Goal: Task Accomplishment & Management: Manage account settings

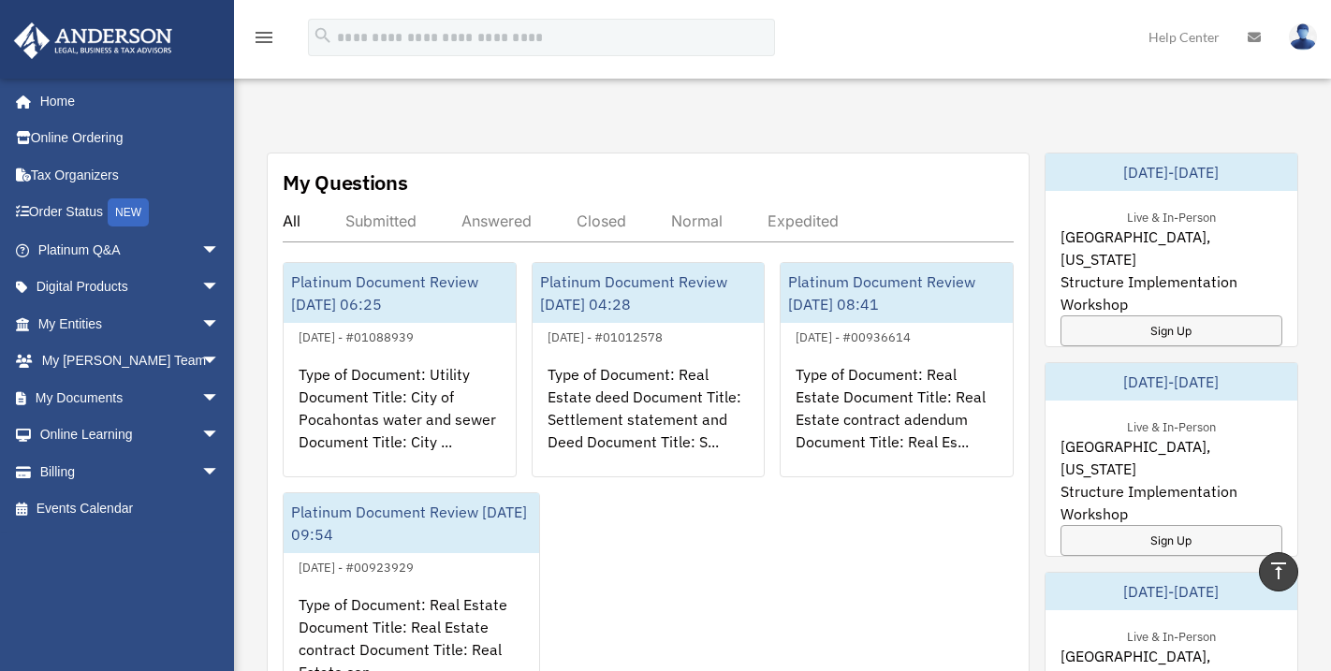
scroll to position [655, 0]
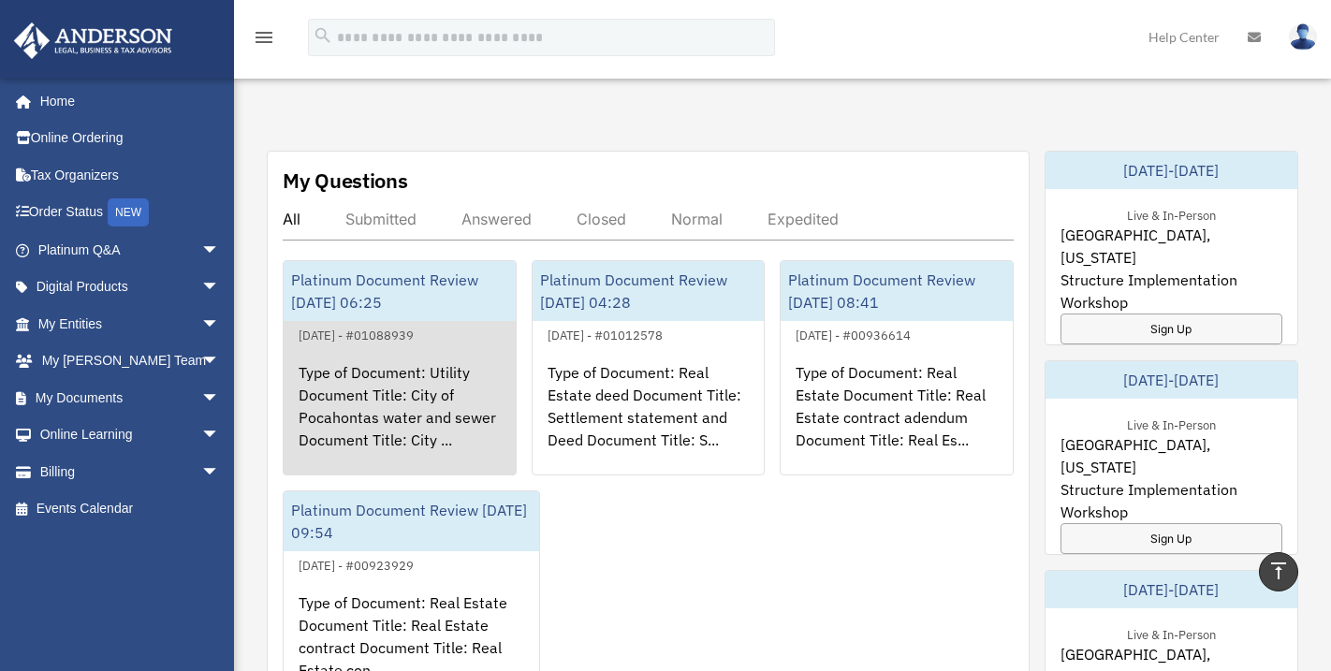
click at [445, 383] on div "Type of Document: Utility Document Title: City of Pocahontas water and sewer Do…" at bounding box center [400, 419] width 232 height 146
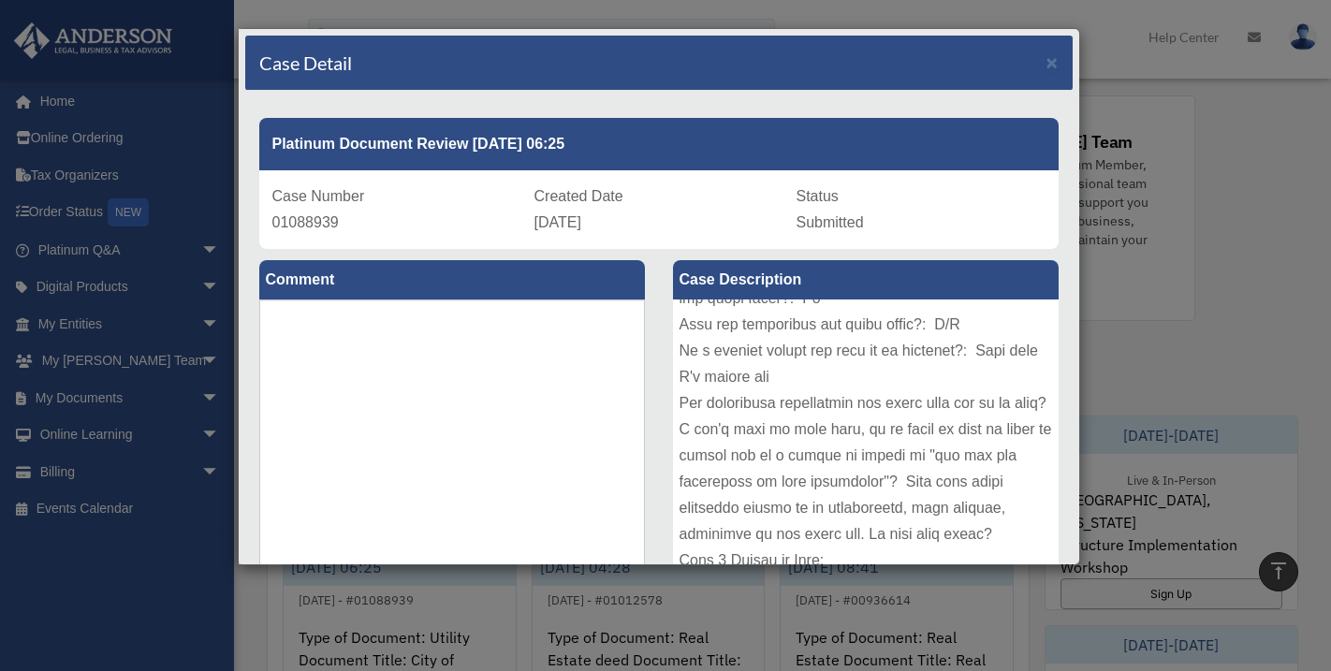
scroll to position [374, 0]
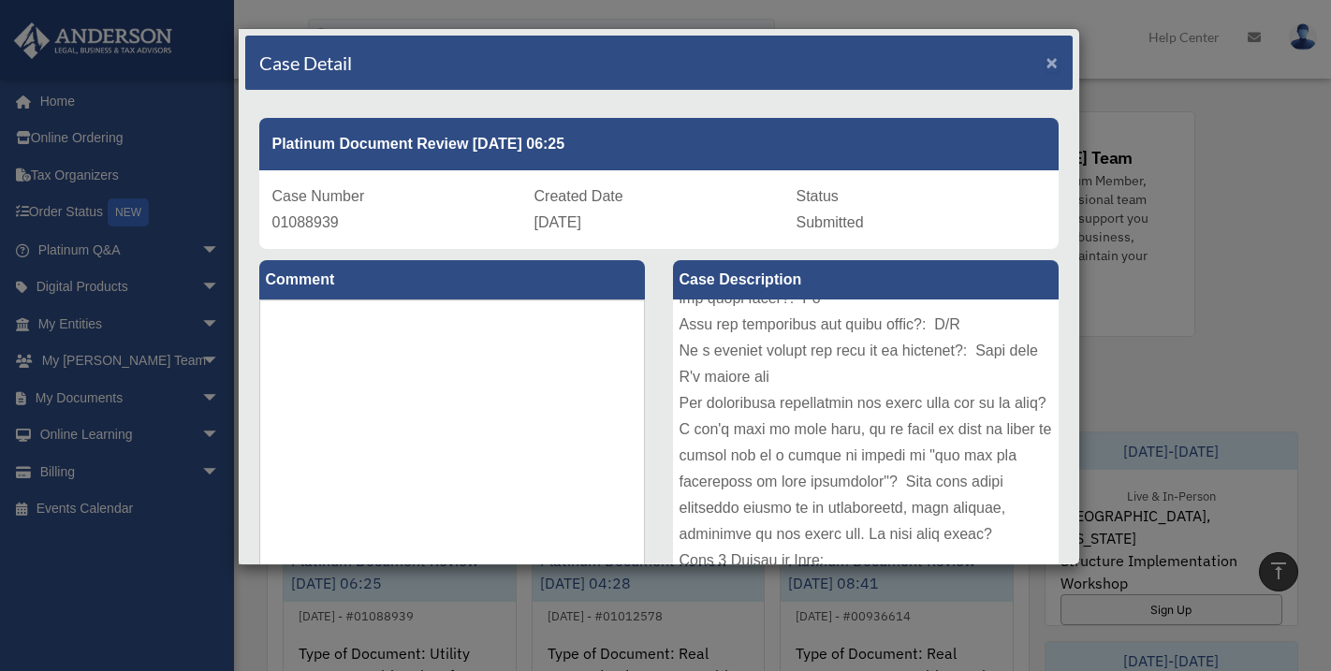
click at [1046, 60] on span "×" at bounding box center [1052, 62] width 12 height 22
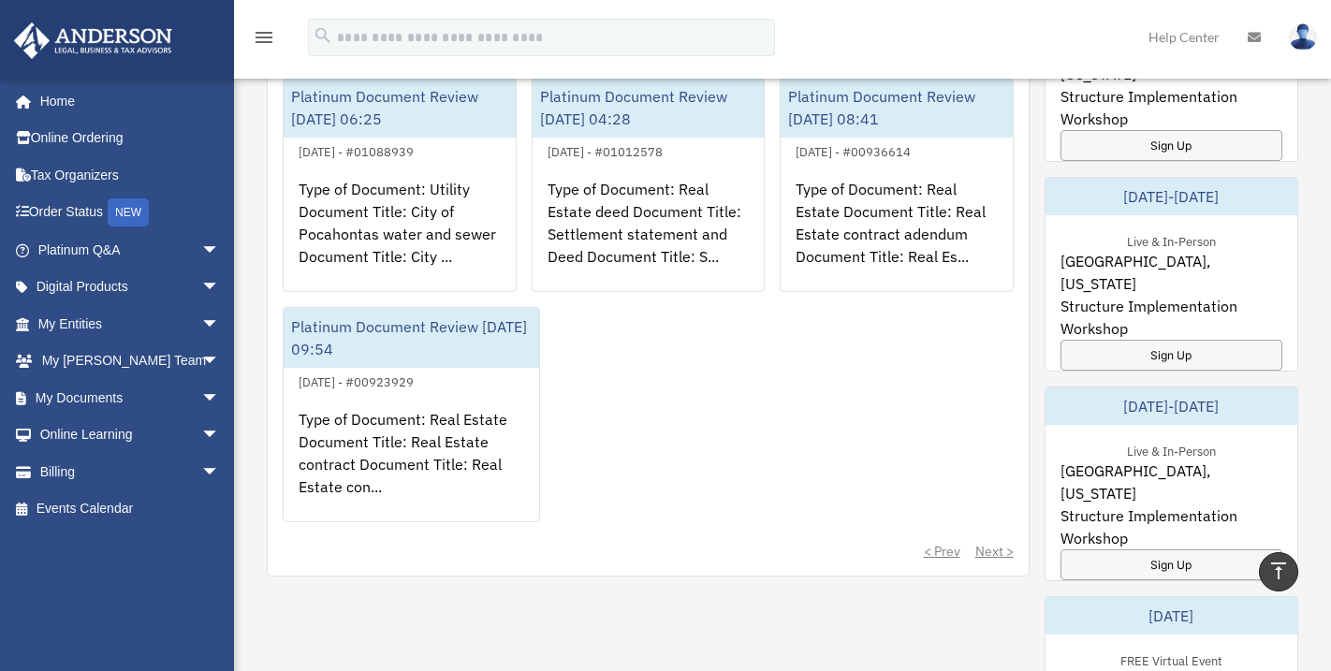
scroll to position [628, 0]
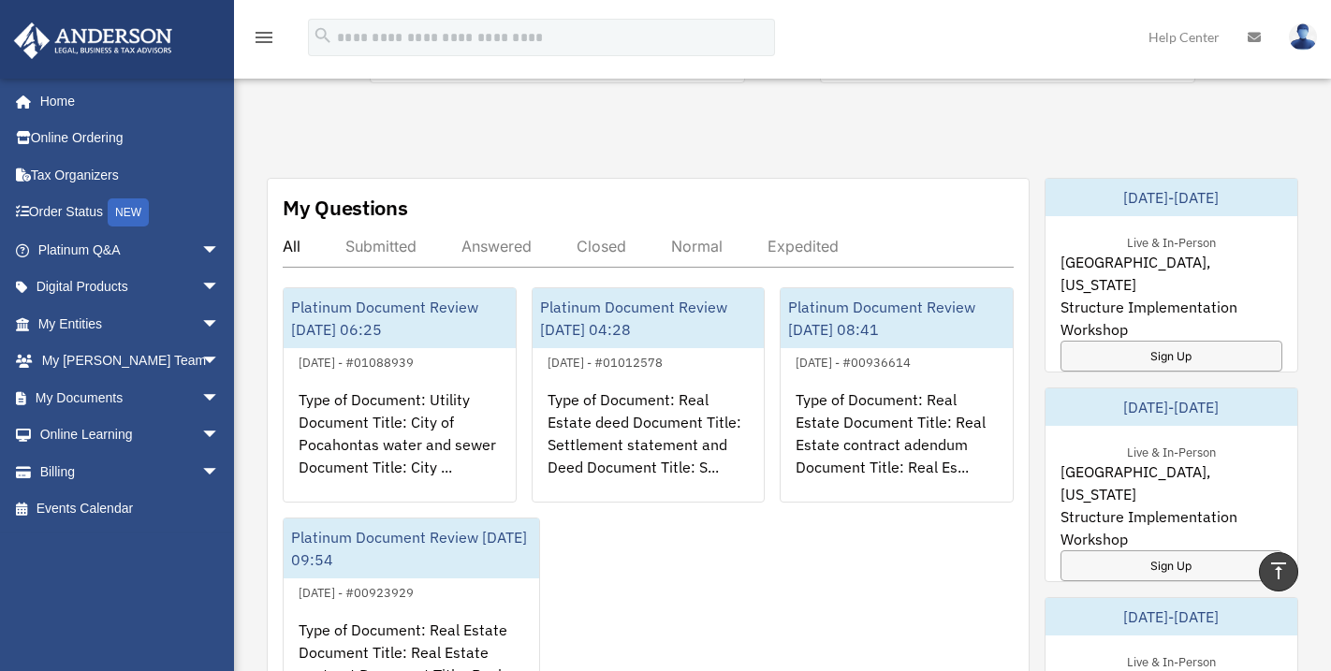
click at [510, 237] on div "Answered" at bounding box center [496, 246] width 70 height 19
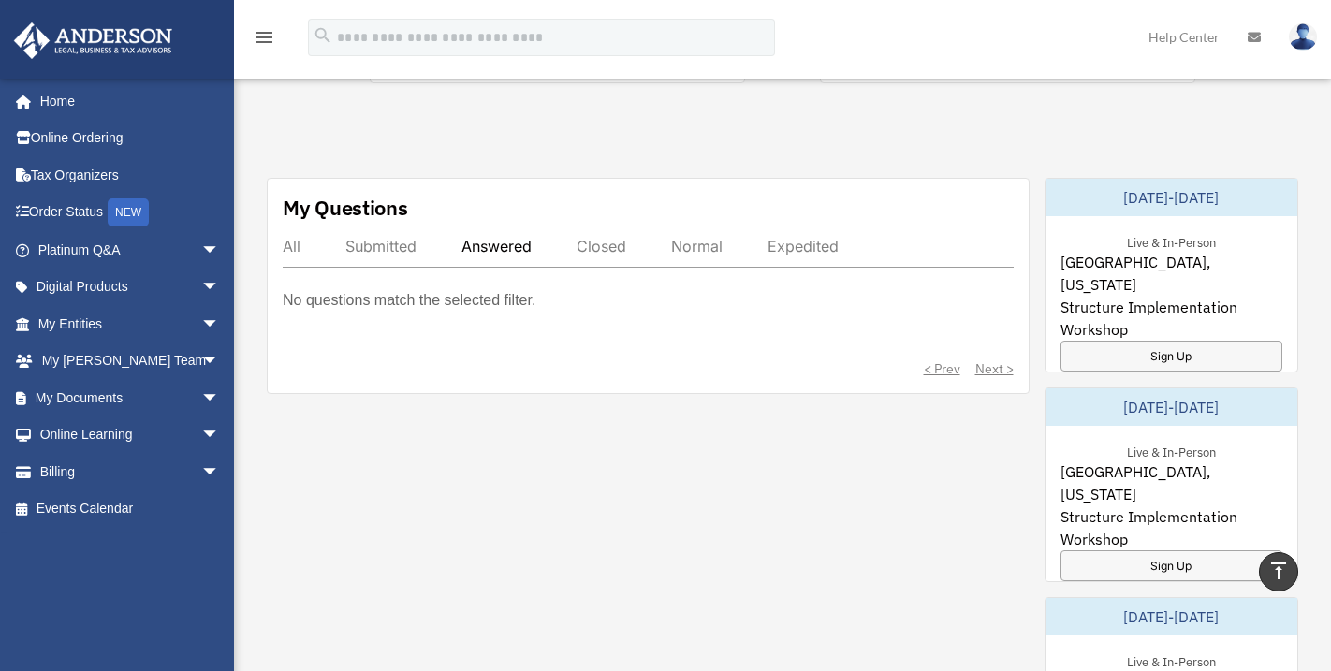
click at [601, 237] on div "Closed" at bounding box center [602, 246] width 50 height 19
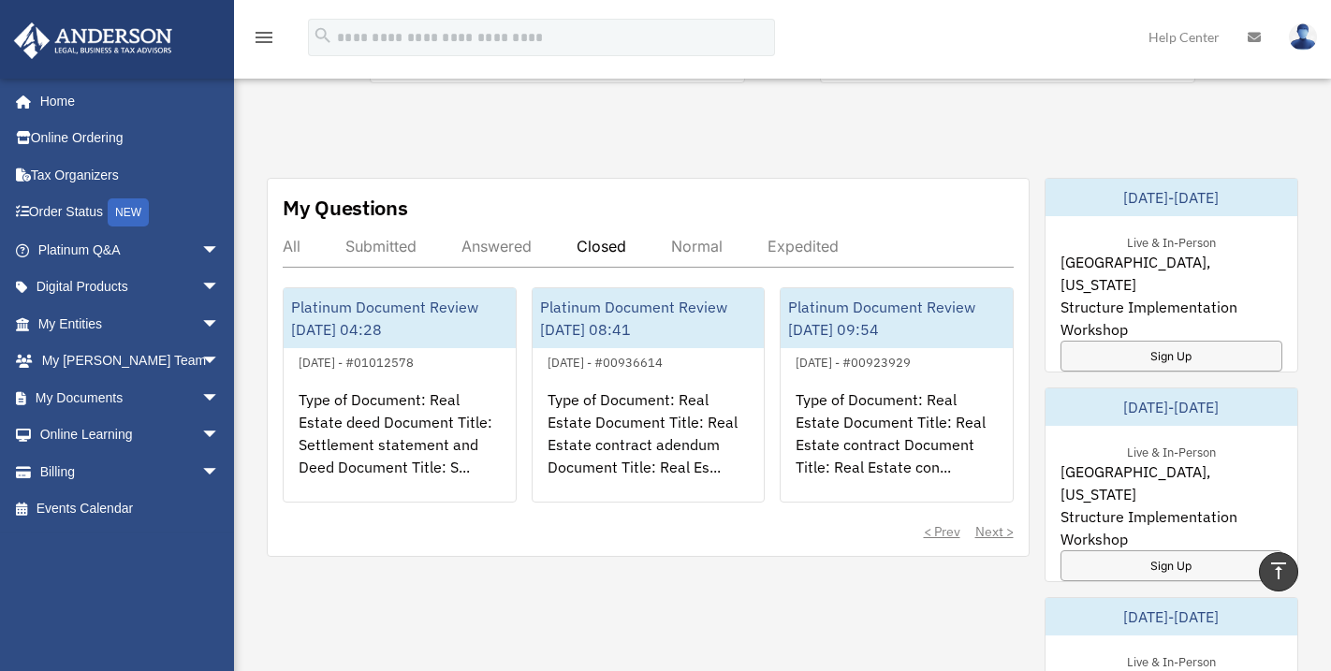
click at [291, 237] on div "All" at bounding box center [292, 246] width 18 height 19
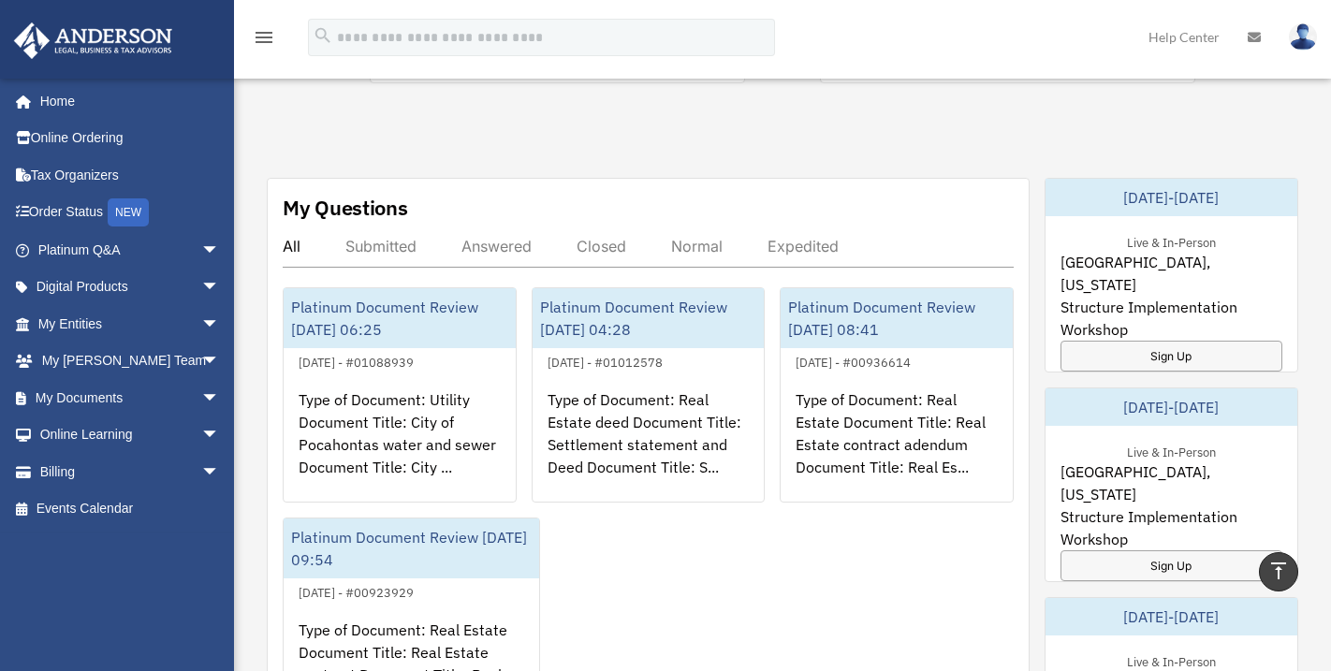
click at [690, 105] on div "Exciting News: Introducing Order Status Tracking! Based on your feedback, we're…" at bounding box center [782, 376] width 1125 height 1857
click at [690, 237] on div "Normal" at bounding box center [696, 246] width 51 height 19
click at [803, 237] on div "Expedited" at bounding box center [802, 246] width 71 height 19
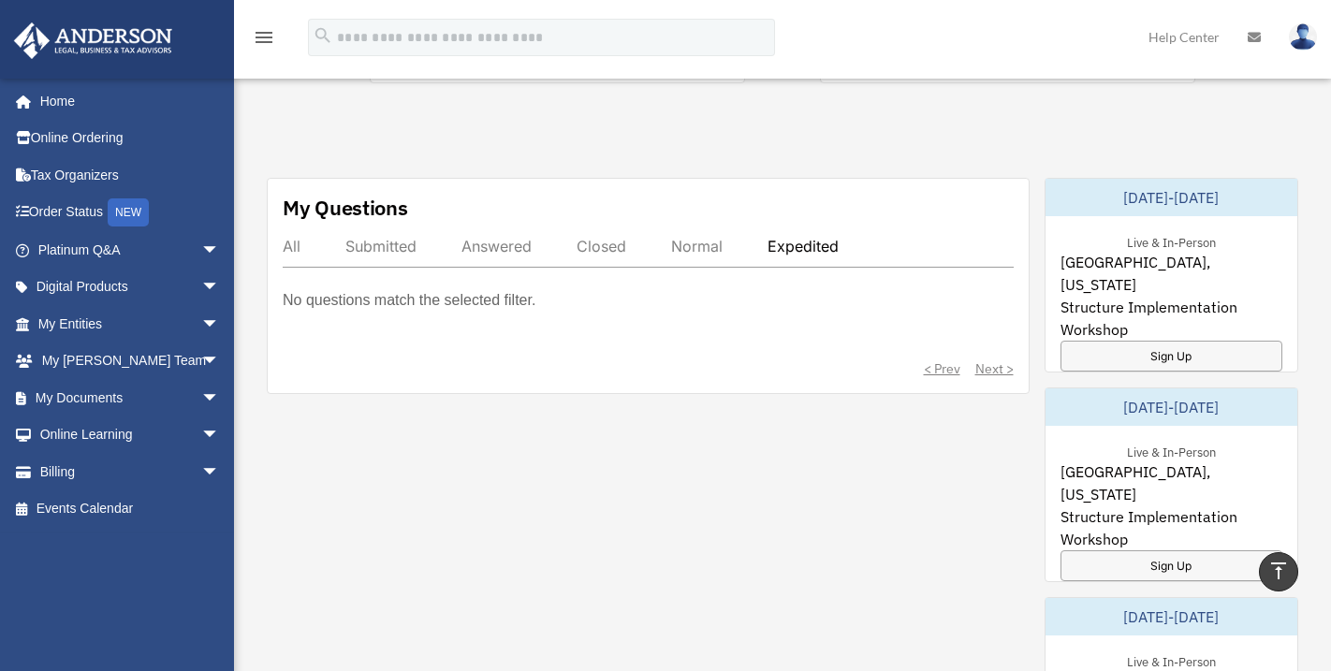
click at [702, 237] on div "Normal" at bounding box center [696, 246] width 51 height 19
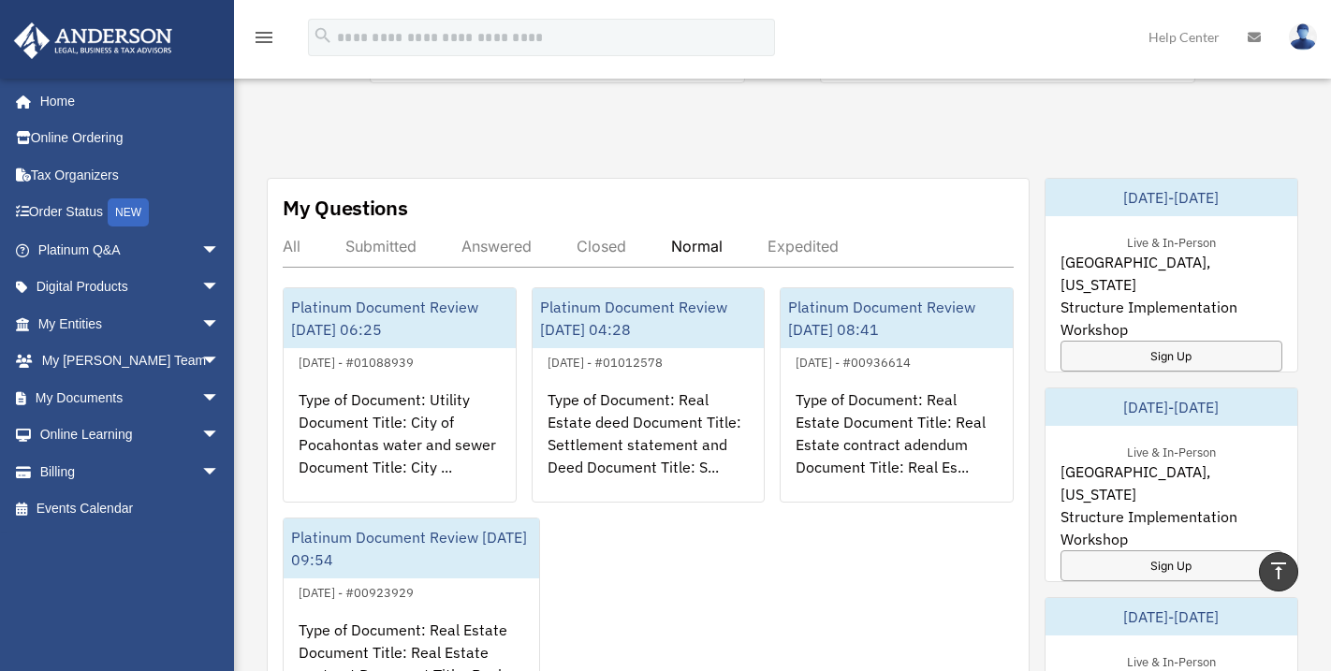
click at [601, 237] on div "Closed" at bounding box center [602, 246] width 50 height 19
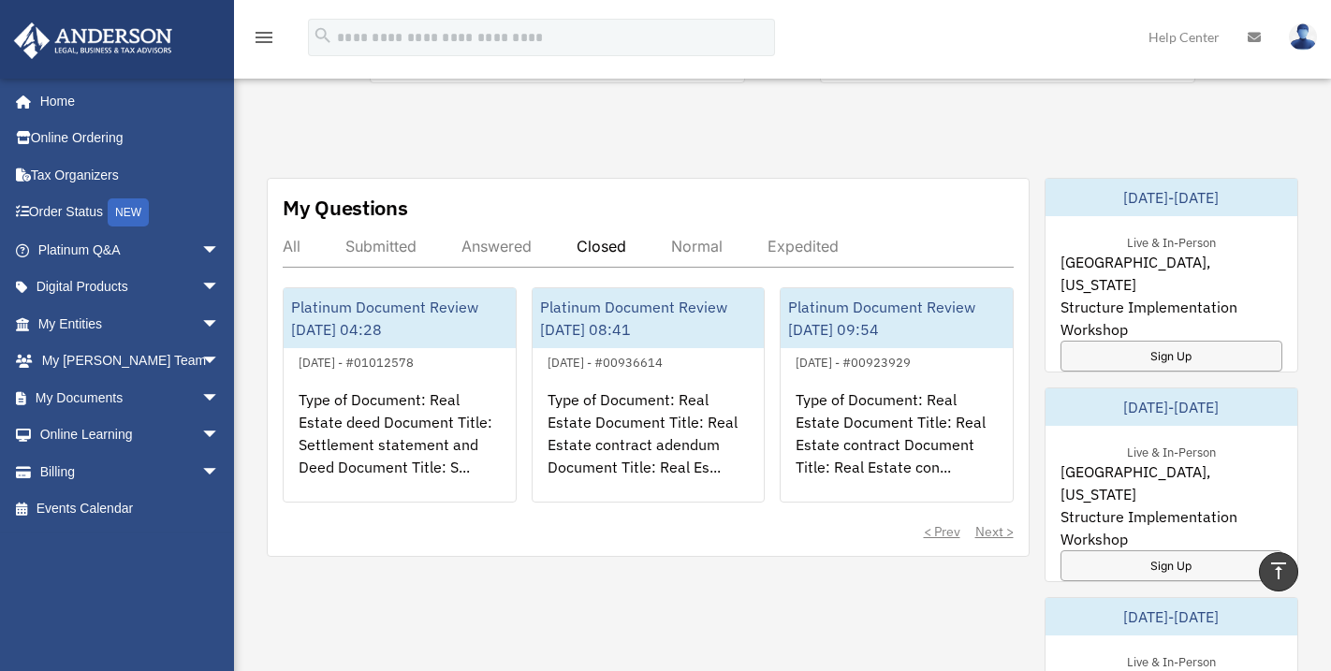
click at [484, 237] on div "Answered" at bounding box center [496, 246] width 70 height 19
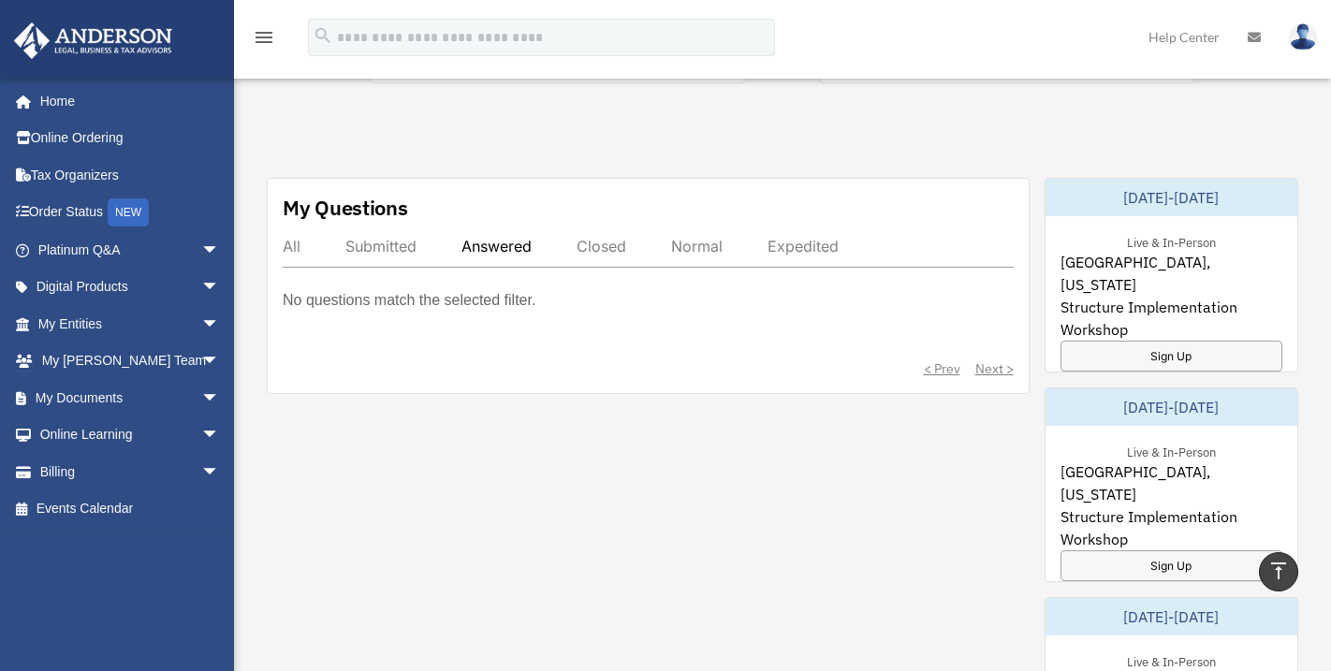
drag, startPoint x: 381, startPoint y: 226, endPoint x: 361, endPoint y: 226, distance: 19.7
click at [381, 237] on div "Submitted" at bounding box center [380, 246] width 71 height 19
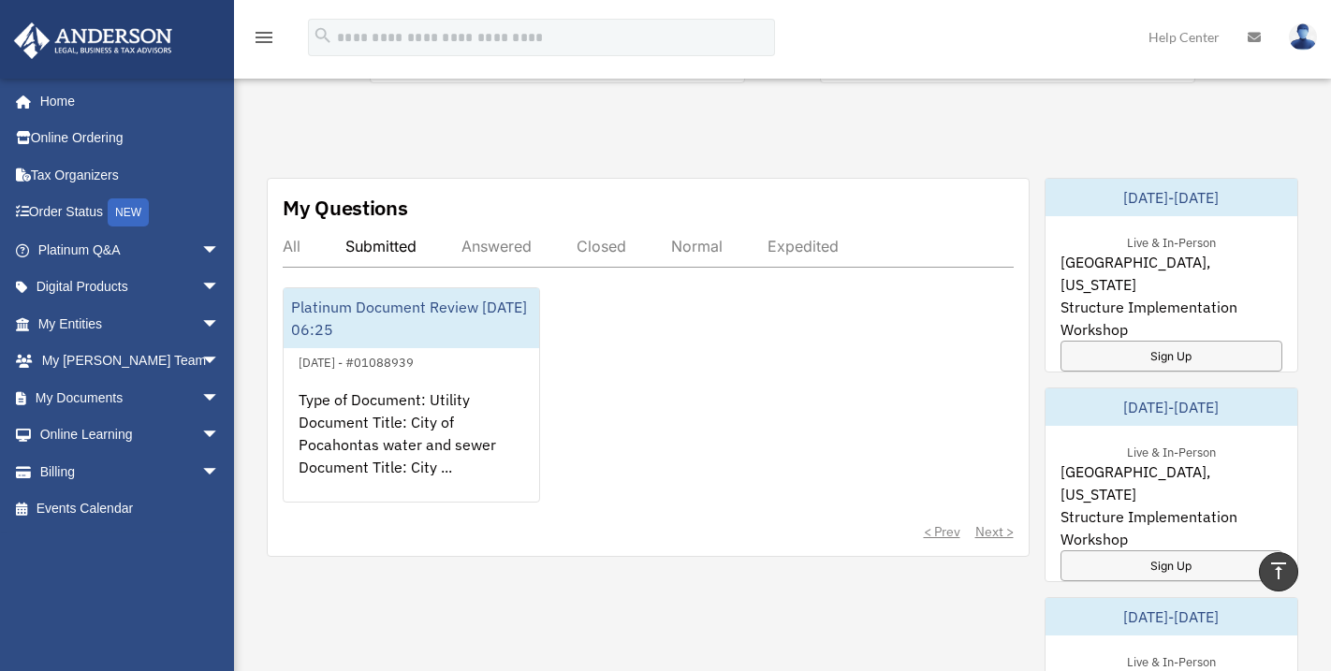
click at [293, 237] on div "All" at bounding box center [292, 246] width 18 height 19
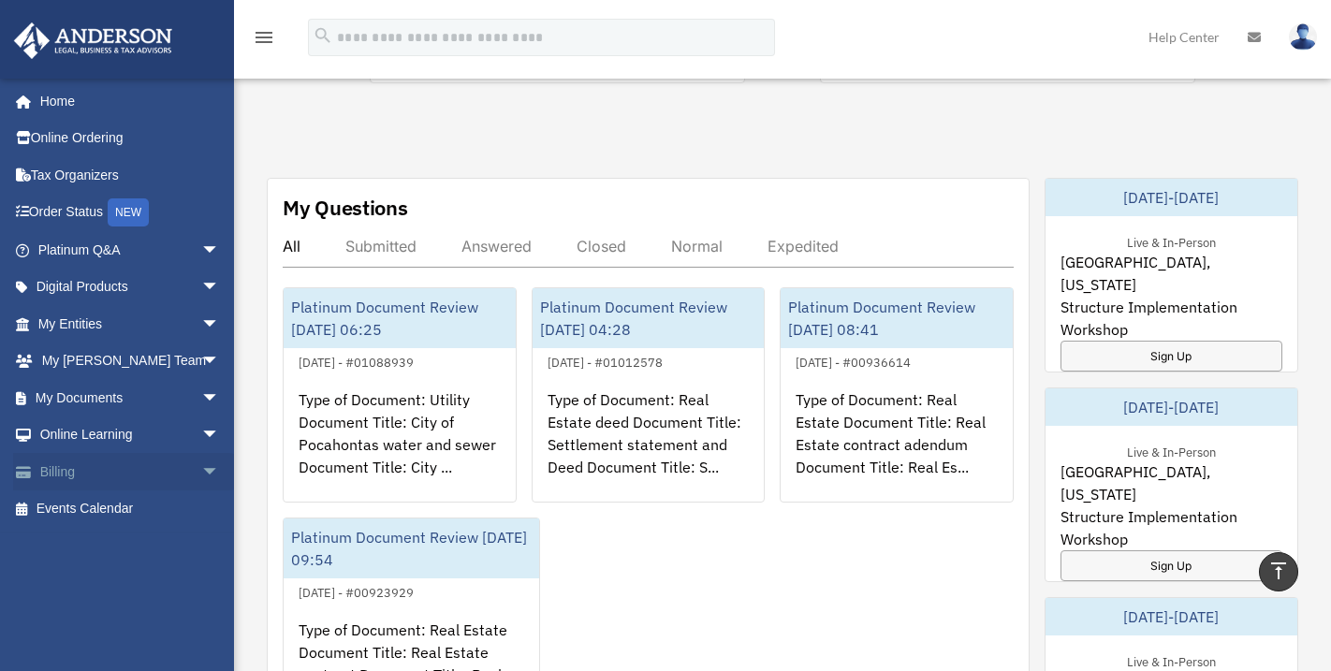
click at [130, 473] on link "Billing arrow_drop_down" at bounding box center [130, 471] width 235 height 37
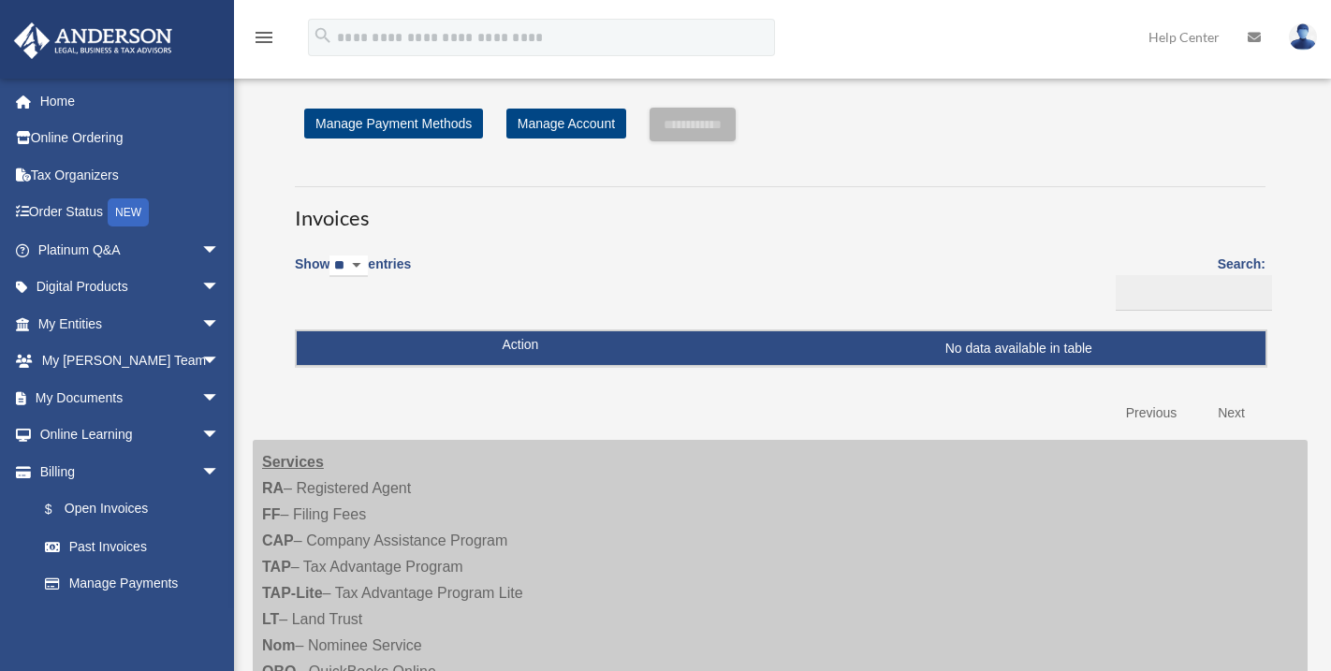
click at [1308, 35] on img at bounding box center [1303, 36] width 28 height 27
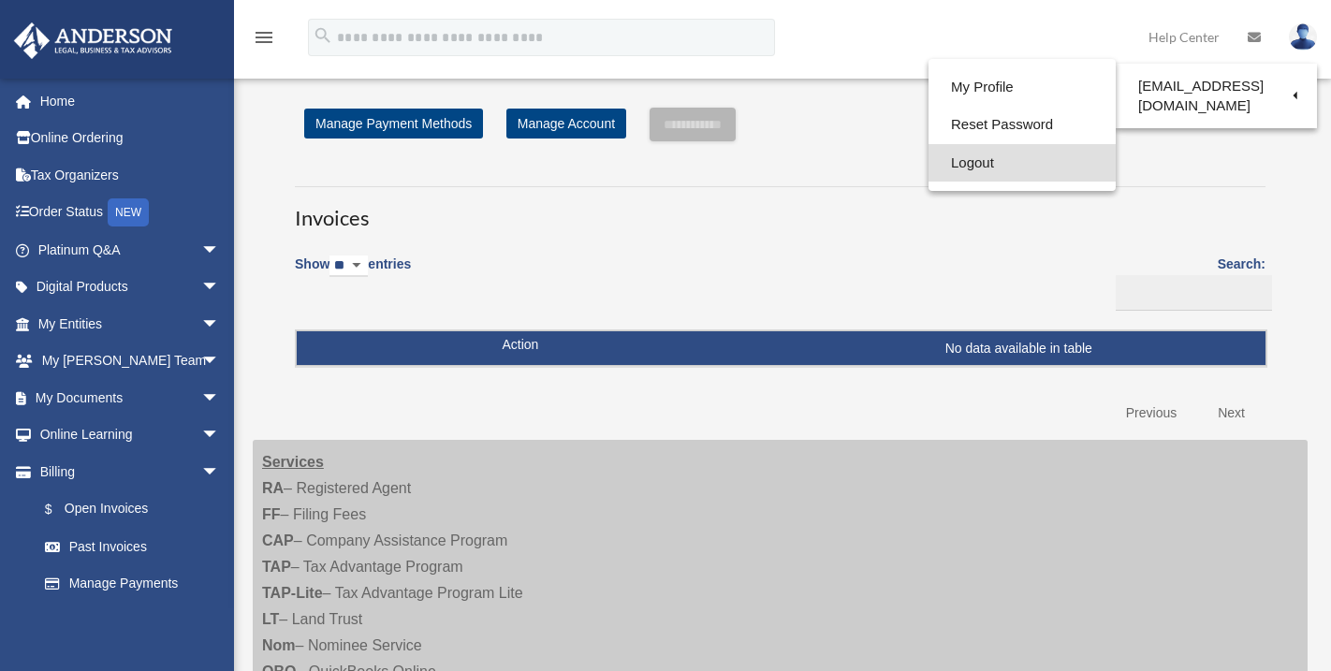
click at [960, 169] on link "Logout" at bounding box center [1021, 163] width 187 height 38
